Goal: Use online tool/utility: Utilize a website feature to perform a specific function

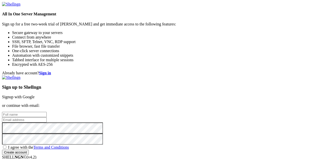
click at [35, 95] on link "Signup with Google" at bounding box center [18, 97] width 33 height 4
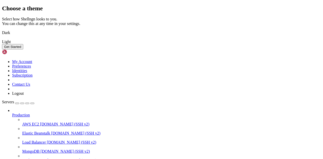
click at [2, 30] on img at bounding box center [2, 30] width 0 height 0
click at [23, 49] on button "Get Started" at bounding box center [12, 46] width 21 height 5
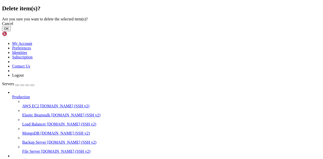
click at [11, 31] on button "OK" at bounding box center [6, 28] width 9 height 5
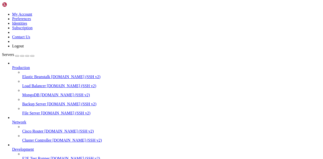
click at [34, 66] on link "Production" at bounding box center [166, 68] width 309 height 5
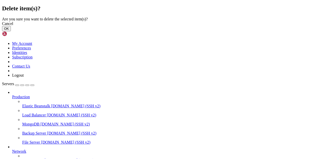
click at [11, 31] on button "OK" at bounding box center [6, 28] width 9 height 5
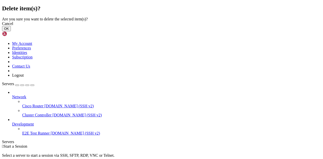
click at [11, 31] on button "OK" at bounding box center [6, 28] width 9 height 5
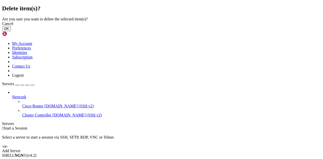
click at [11, 31] on button "OK" at bounding box center [6, 28] width 9 height 5
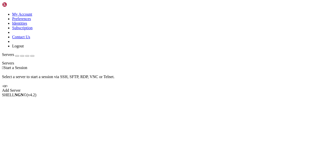
click at [17, 56] on div "button" at bounding box center [17, 56] width 0 height 0
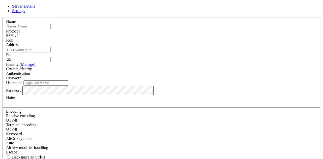
click at [51, 29] on input "text" at bounding box center [28, 26] width 45 height 5
type input "Chigaco"
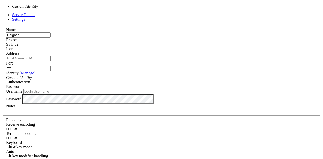
click at [141, 75] on div "Custom Identity" at bounding box center [161, 77] width 311 height 5
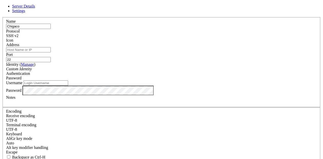
click at [141, 71] on div "Custom Identity" at bounding box center [161, 69] width 311 height 5
click at [51, 52] on input "Address" at bounding box center [28, 49] width 45 height 5
type input "[TECHNICAL_ID]"
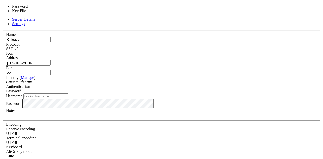
click at [182, 89] on div "Password" at bounding box center [161, 91] width 311 height 5
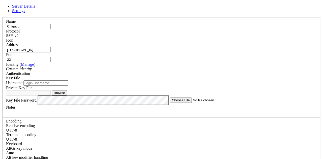
scroll to position [22, 0]
click at [67, 90] on button "Browse" at bounding box center [59, 92] width 15 height 5
type input "[DOMAIN_NAME]"
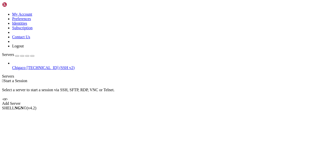
click at [24, 66] on span "Chigaco" at bounding box center [18, 68] width 13 height 4
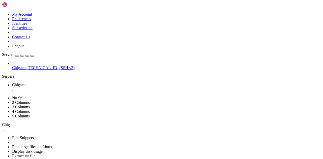
scroll to position [0, 0]
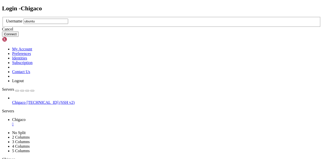
type input "ubuntu"
click at [19, 37] on button "Connect" at bounding box center [10, 34] width 17 height 5
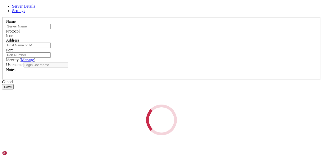
type input "Chigaco"
type input "[TECHNICAL_ID]"
type input "22"
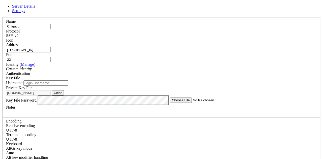
click at [68, 86] on input "Username" at bounding box center [45, 82] width 45 height 5
type input "ubuntu"
click at [20, 76] on span "Key File" at bounding box center [13, 78] width 14 height 4
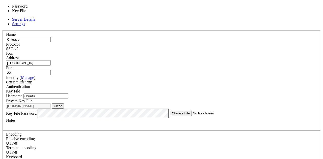
click at [20, 89] on span "Key File" at bounding box center [13, 91] width 14 height 4
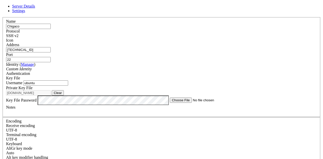
scroll to position [22, 0]
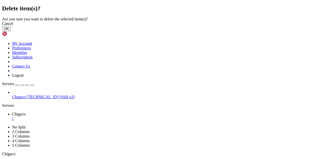
click at [11, 31] on button "OK" at bounding box center [6, 28] width 9 height 5
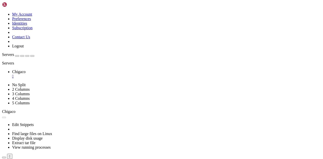
click at [17, 56] on div "button" at bounding box center [17, 56] width 0 height 0
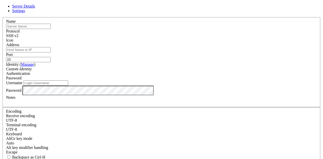
click at [51, 29] on input "text" at bounding box center [28, 26] width 45 height 5
type input "[GEOGRAPHIC_DATA]"
click at [220, 43] on div at bounding box center [161, 43] width 311 height 0
click at [18, 35] on span "SSH v2" at bounding box center [12, 36] width 12 height 4
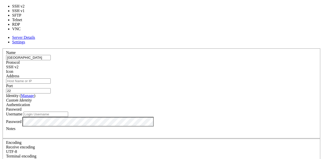
click at [18, 65] on span "SSH v2" at bounding box center [12, 67] width 12 height 4
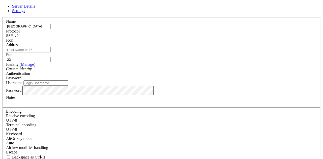
click at [51, 52] on input "Address" at bounding box center [28, 49] width 45 height 5
type input "[TECHNICAL_ID]"
click at [133, 71] on div "Identity ( Manage ) Custom Identity" at bounding box center [161, 66] width 311 height 9
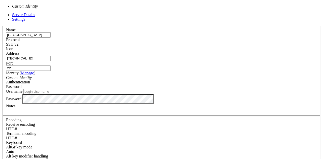
click at [126, 75] on div "Custom Identity" at bounding box center [161, 77] width 311 height 5
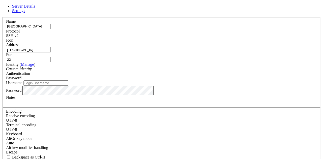
click at [126, 71] on div "Custom Identity" at bounding box center [161, 69] width 311 height 5
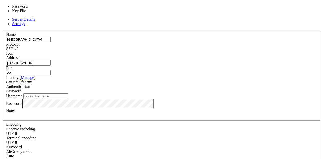
click at [194, 89] on div "Password" at bounding box center [161, 91] width 311 height 5
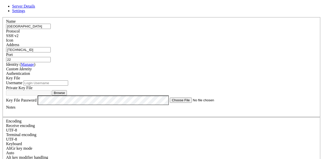
click at [68, 86] on input "Username" at bounding box center [45, 82] width 45 height 5
type input "ubuntu"
click at [67, 96] on button "Browse" at bounding box center [59, 92] width 15 height 5
type input "[DOMAIN_NAME]"
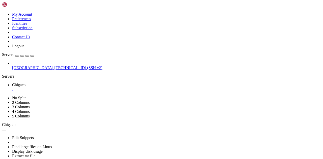
click at [54, 66] on span "[TECHNICAL_ID] (SSH v2)" at bounding box center [78, 68] width 48 height 4
